Goal: Information Seeking & Learning: Understand process/instructions

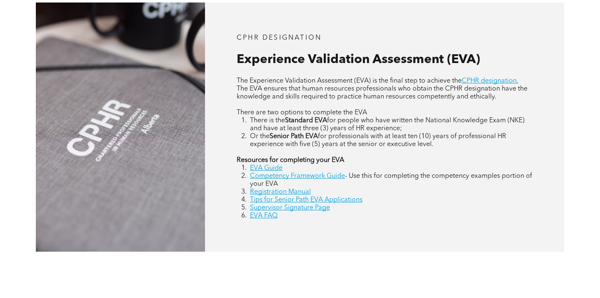
scroll to position [359, 0]
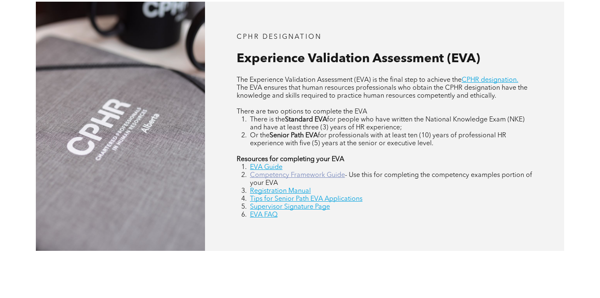
click at [310, 176] on link "Competency Framework Guide" at bounding box center [297, 175] width 95 height 7
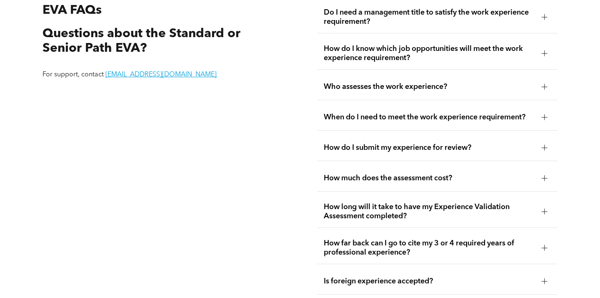
scroll to position [1469, 0]
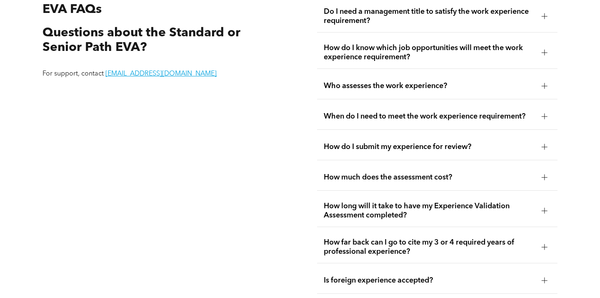
click at [543, 50] on div at bounding box center [545, 53] width 6 height 6
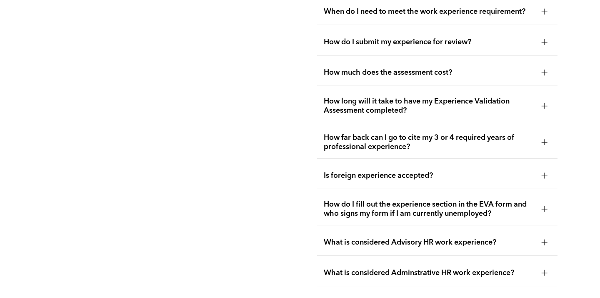
scroll to position [1642, 0]
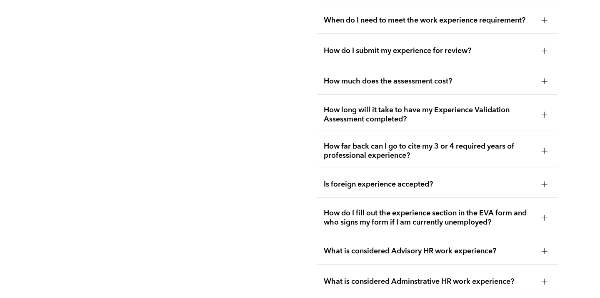
click at [426, 146] on span "How far back can I go to cite my 3 or 4 required years of professional experien…" at bounding box center [429, 151] width 211 height 18
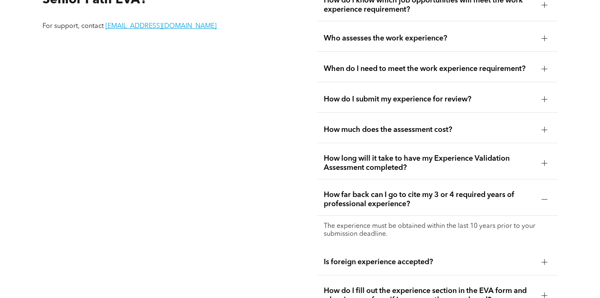
scroll to position [1471, 0]
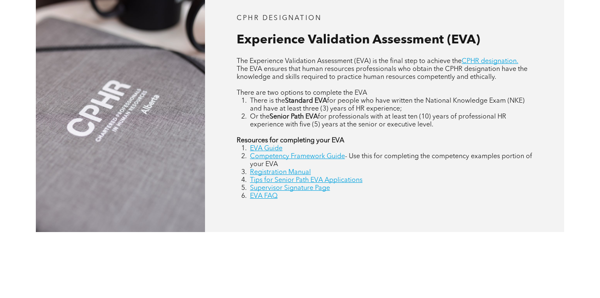
scroll to position [389, 0]
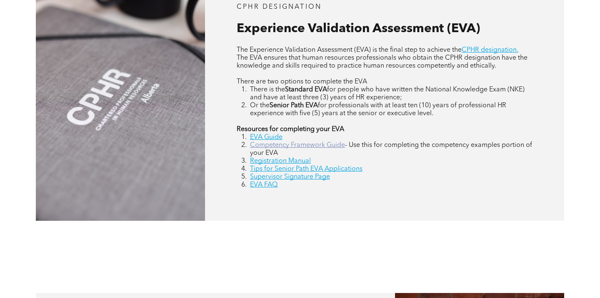
click at [299, 143] on link "Competency Framework Guide" at bounding box center [297, 145] width 95 height 7
